Goal: Browse casually

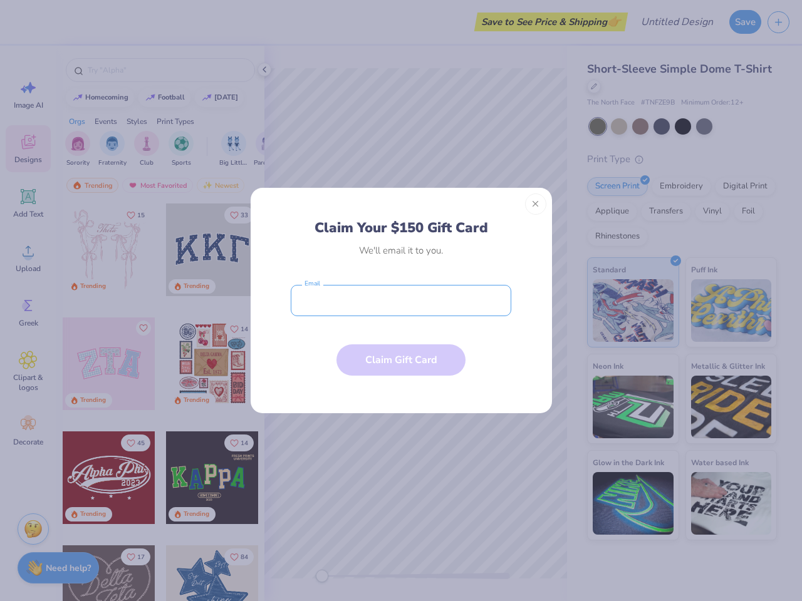
click at [401, 301] on input "email" at bounding box center [401, 300] width 221 height 31
click at [536, 204] on button "Close" at bounding box center [535, 204] width 21 height 21
